Goal: Information Seeking & Learning: Check status

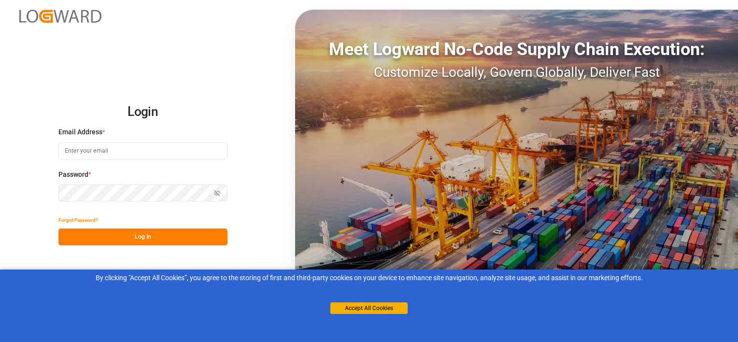
type input "[EMAIL_ADDRESS][DOMAIN_NAME]"
click at [155, 236] on button "Log In" at bounding box center [142, 236] width 169 height 17
type input "[EMAIL_ADDRESS][DOMAIN_NAME]"
click at [145, 241] on button "Log In" at bounding box center [142, 236] width 169 height 17
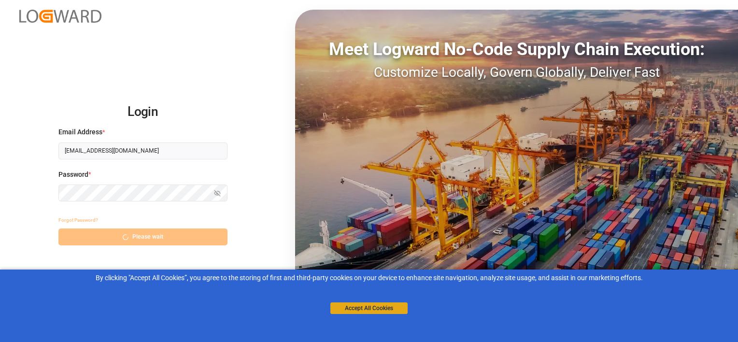
click at [370, 305] on button "Accept All Cookies" at bounding box center [368, 308] width 77 height 12
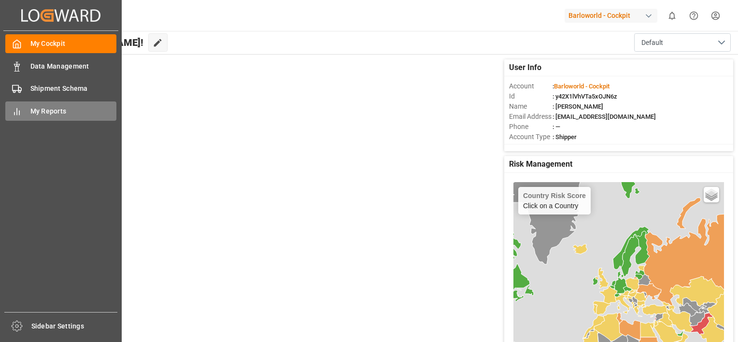
click at [33, 112] on span "My Reports" at bounding box center [73, 111] width 86 height 10
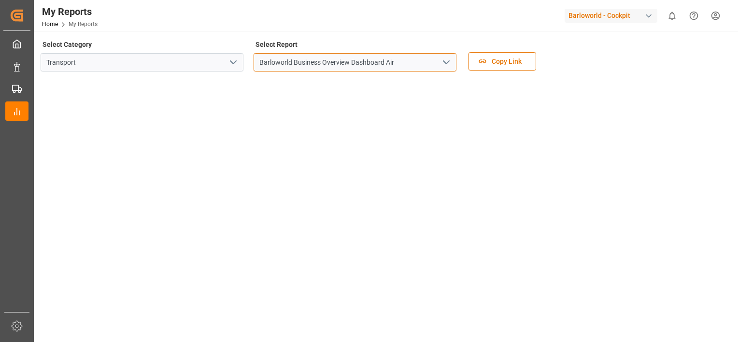
click at [301, 59] on input "Barloworld Business Overview Dashboard Air" at bounding box center [354, 62] width 203 height 18
click at [435, 62] on input "Barloworld Business Overview Dashboard Air" at bounding box center [354, 62] width 203 height 18
click at [448, 60] on icon "open menu" at bounding box center [446, 62] width 12 height 12
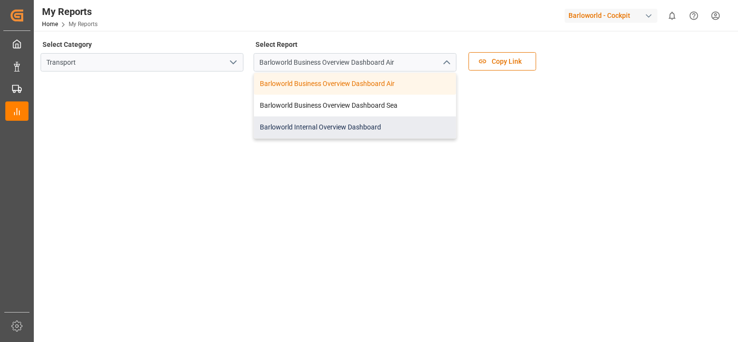
click at [330, 127] on div "Barloworld Internal Overview Dashboard" at bounding box center [355, 127] width 202 height 22
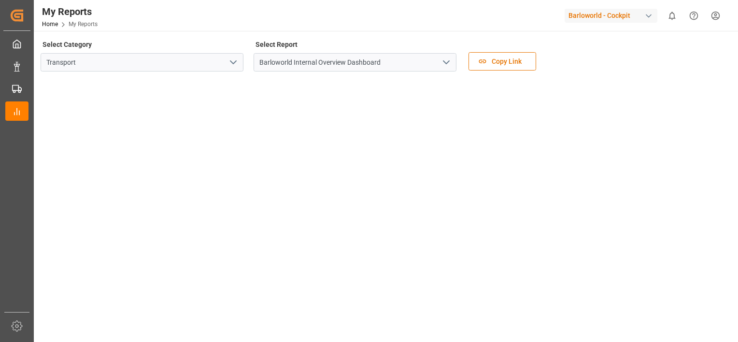
click at [717, 114] on iframe at bounding box center [380, 272] width 676 height 387
click at [395, 63] on input "Barloworld Internal Overview Dashboard" at bounding box center [354, 62] width 203 height 18
click at [442, 61] on icon "open menu" at bounding box center [446, 62] width 12 height 12
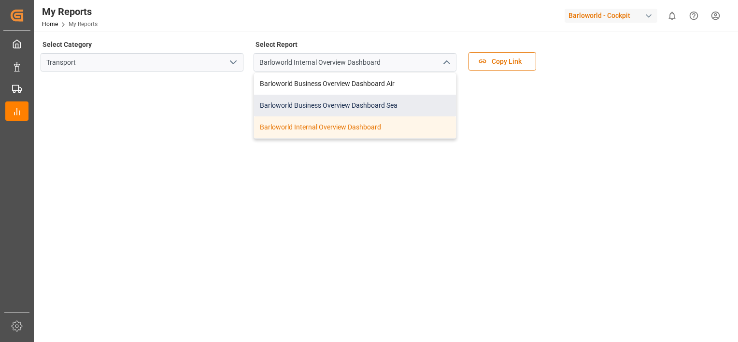
click at [336, 102] on div "Barloworld Business Overview Dashboard Sea" at bounding box center [355, 106] width 202 height 22
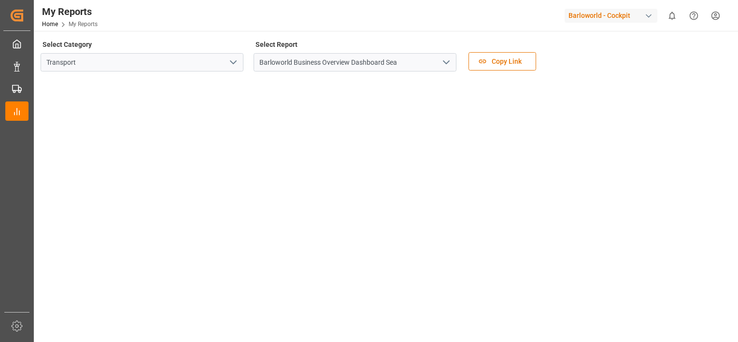
drag, startPoint x: 432, startPoint y: 19, endPoint x: 424, endPoint y: 39, distance: 20.8
click at [432, 19] on div "My Reports Home My Reports Barloworld - Cockpit 0 Notifications Only show unrea…" at bounding box center [382, 15] width 711 height 31
